Goal: Find specific page/section: Find specific page/section

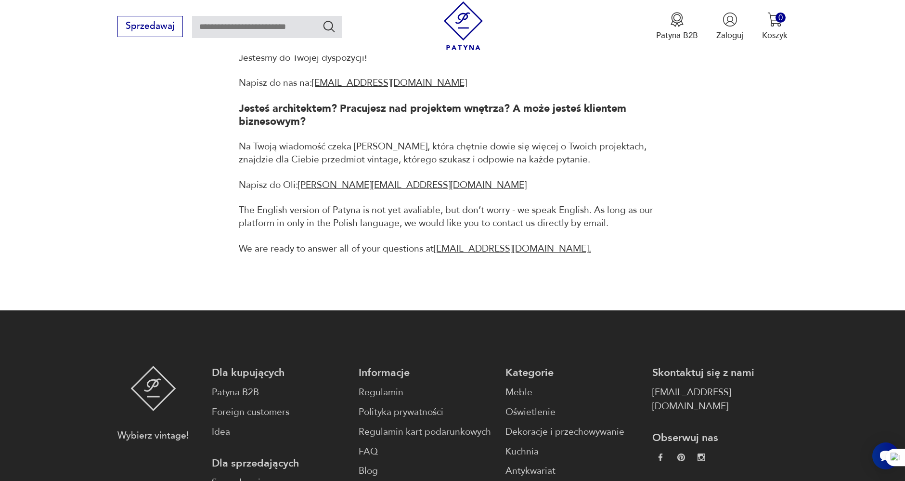
click at [780, 133] on div "Masz pytania? Jesteśmy do Twojej dyspozycji! Napisz do nas na: kontakt@patyna.p…" at bounding box center [453, 127] width 670 height 254
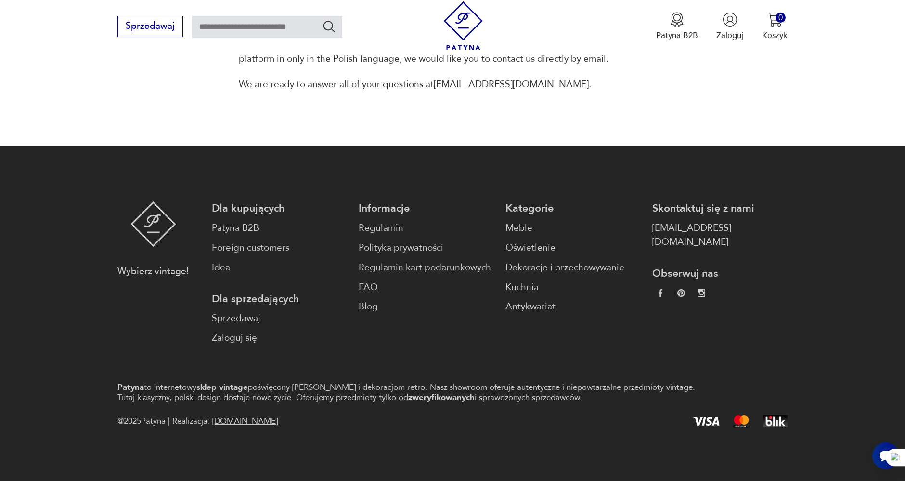
scroll to position [381, 0]
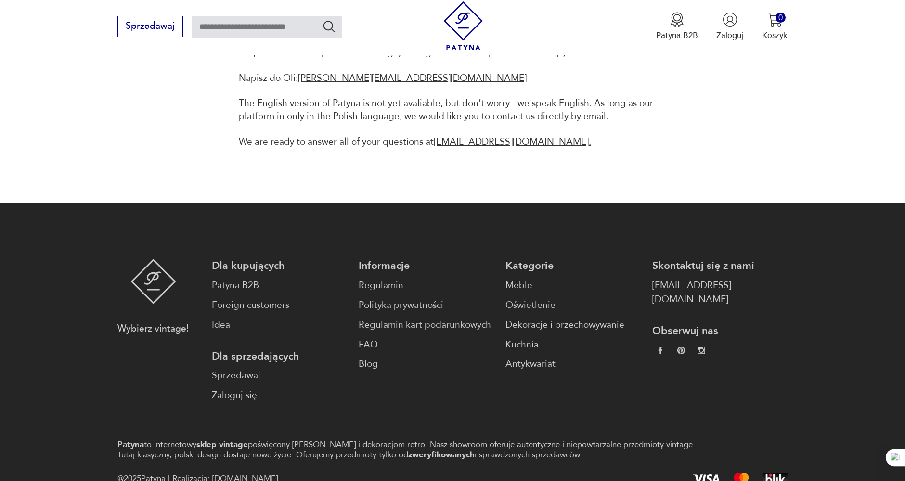
click at [96, 140] on section "Patyna.pl Kontakt Kontakt Masz pytania? Jesteśmy do Twojej dyspozycji! Napisz d…" at bounding box center [452, 15] width 905 height 376
